Goal: Find specific page/section

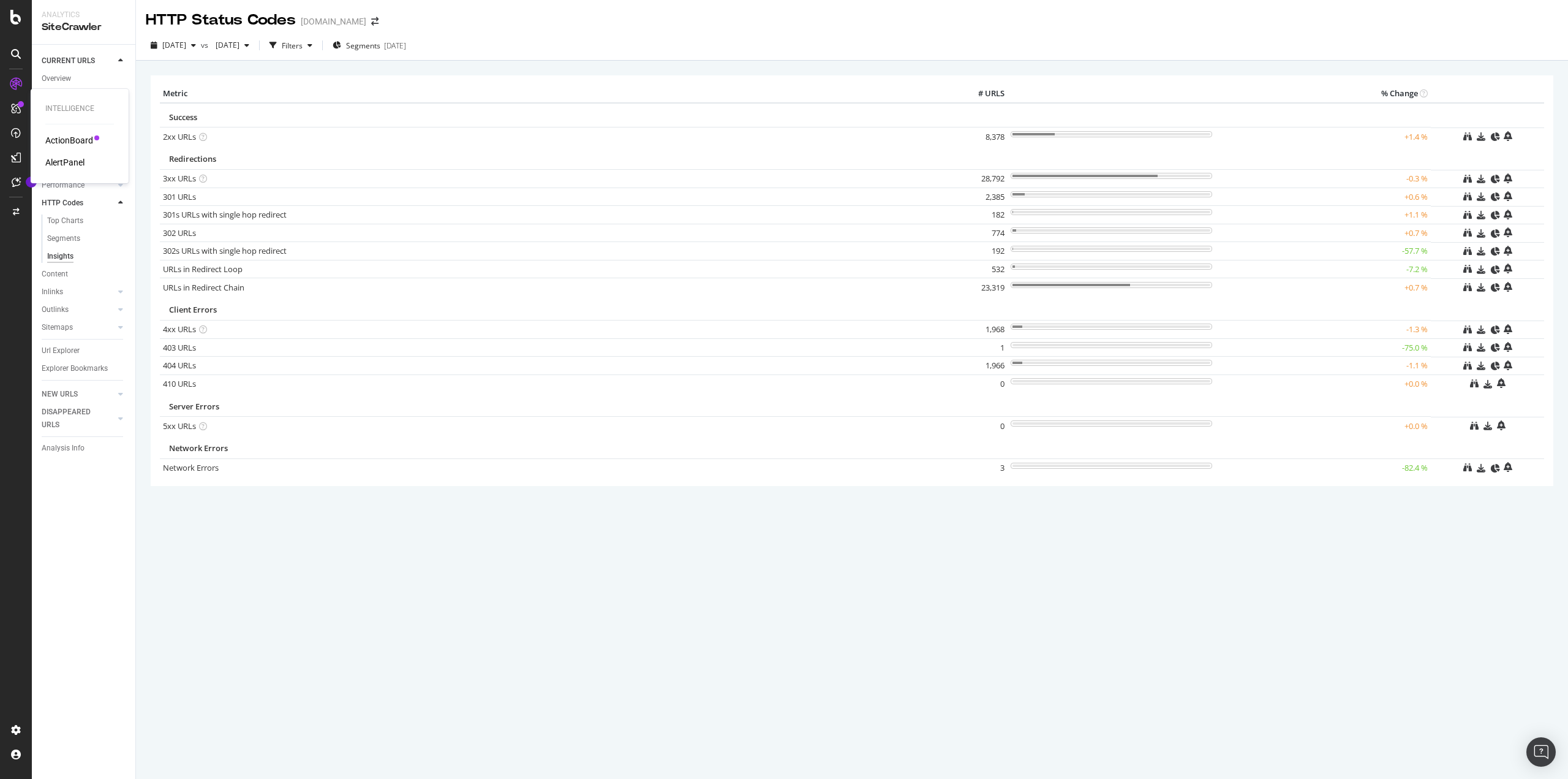
click at [68, 142] on div "ActionBoard" at bounding box center [69, 140] width 47 height 12
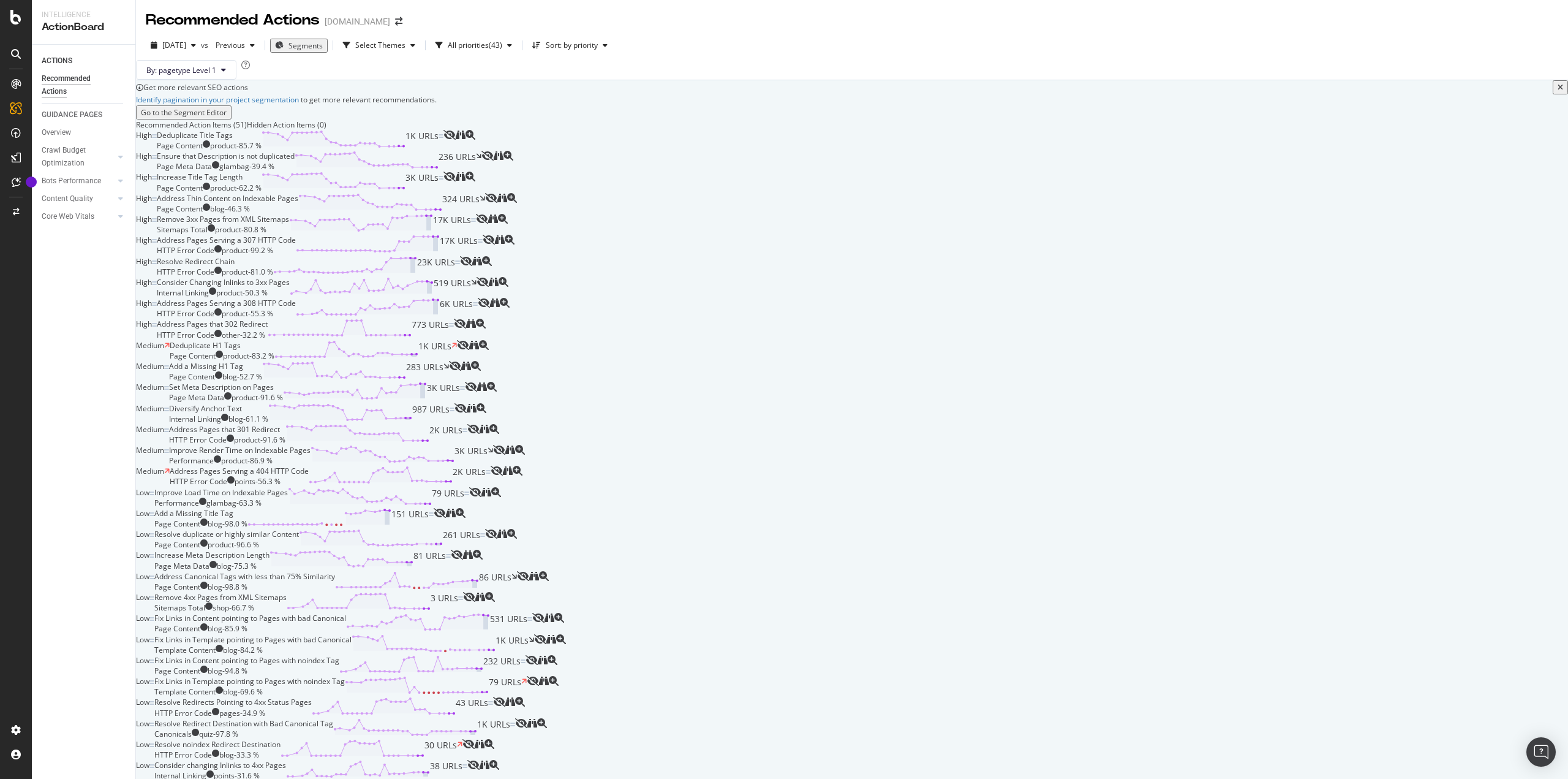
scroll to position [123, 0]
